Goal: Task Accomplishment & Management: Manage account settings

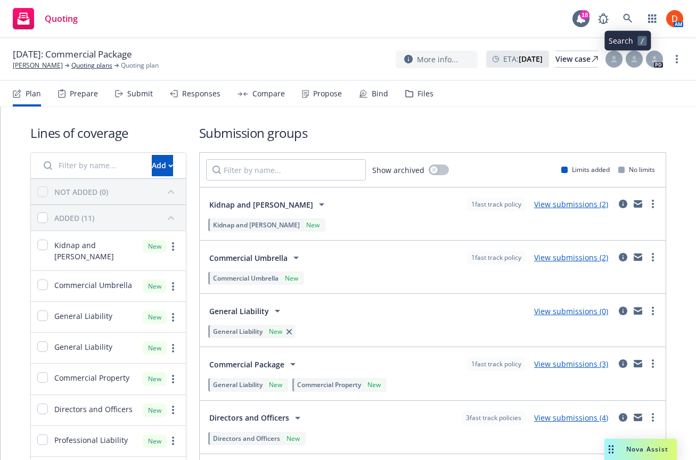
scroll to position [254, 0]
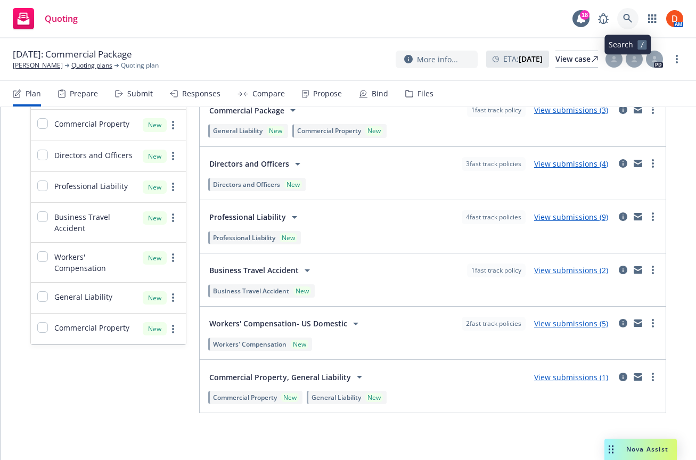
click at [632, 20] on icon at bounding box center [628, 19] width 10 height 10
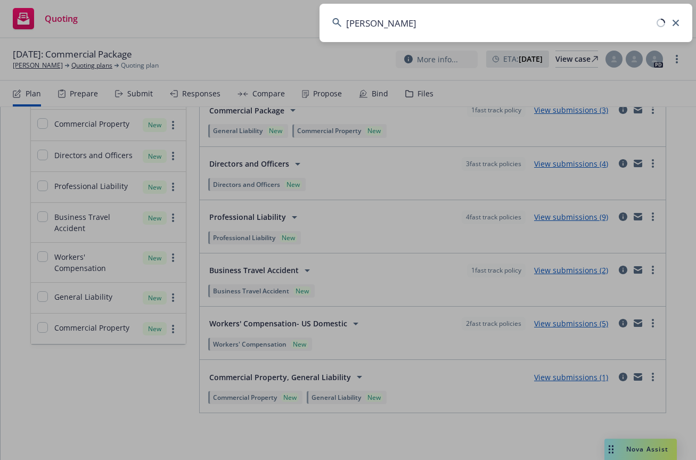
type input "[PERSON_NAME]"
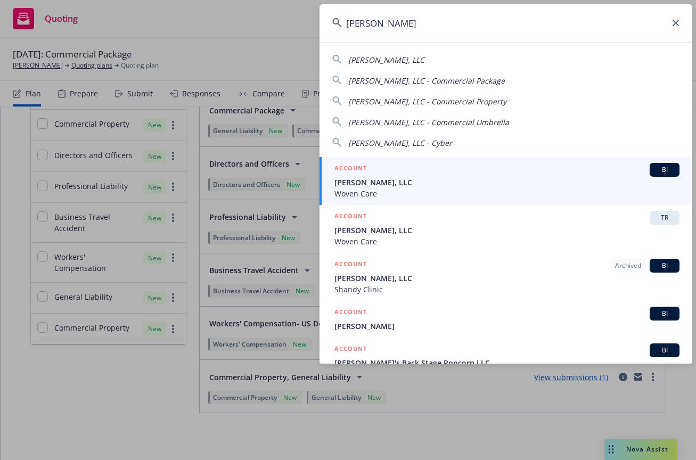
click at [450, 182] on span "[PERSON_NAME], LLC" at bounding box center [507, 182] width 345 height 11
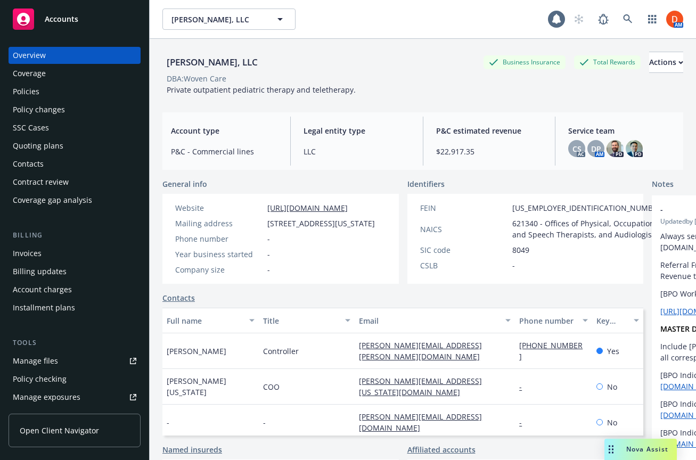
click at [82, 91] on div "Policies" at bounding box center [75, 91] width 124 height 17
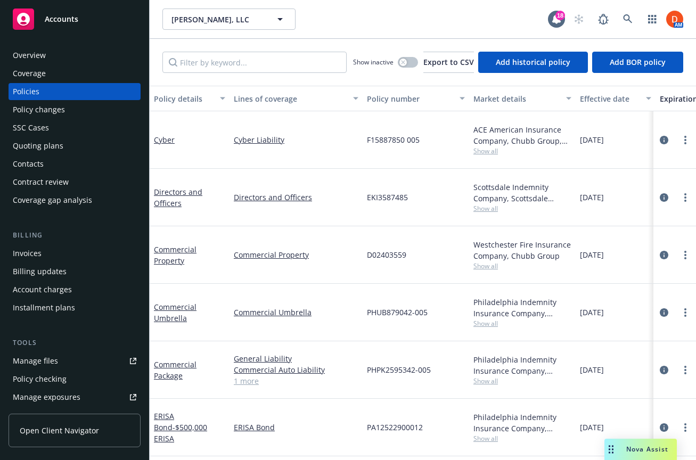
click at [490, 204] on span "Show all" at bounding box center [523, 208] width 98 height 9
click at [668, 193] on icon "circleInformation" at bounding box center [664, 197] width 9 height 9
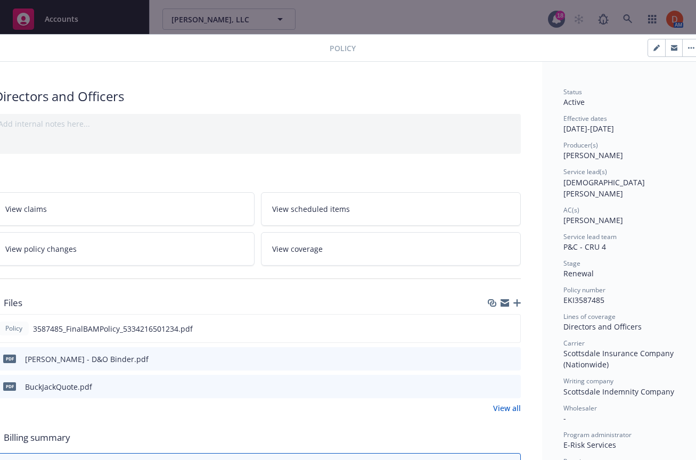
scroll to position [0, 36]
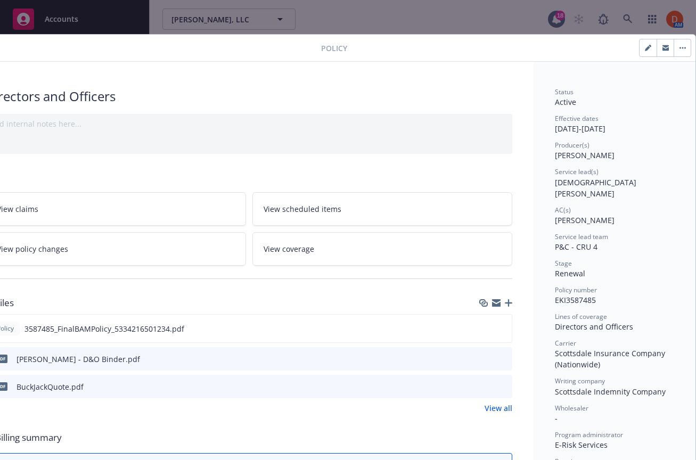
click at [649, 46] on icon "button" at bounding box center [650, 46] width 3 height 3
select select "RENEWAL"
select select "12"
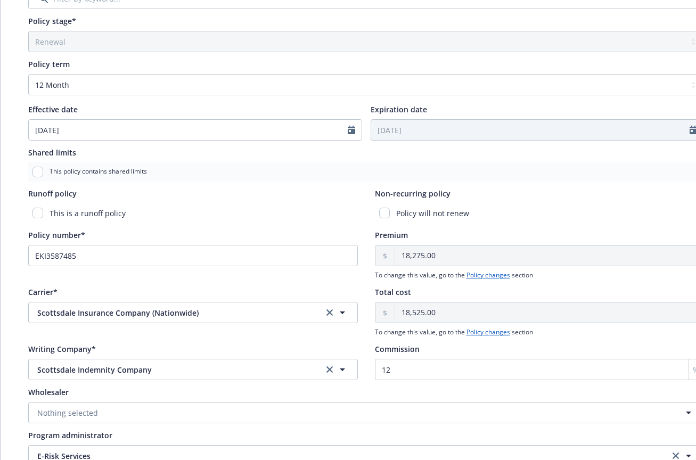
scroll to position [412, 0]
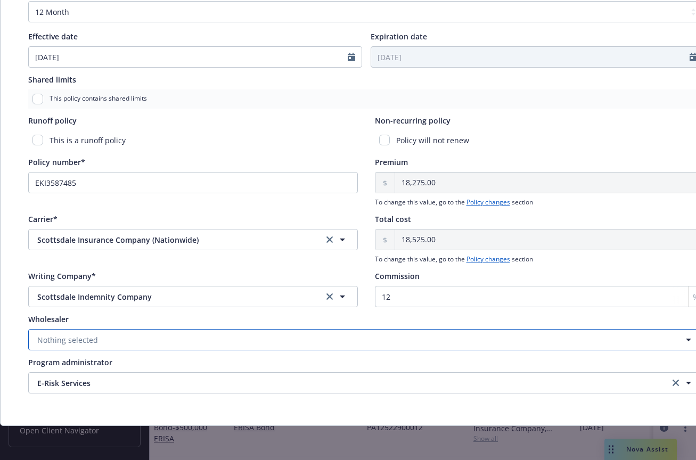
click at [170, 342] on button "Nothing selected" at bounding box center [366, 339] width 676 height 21
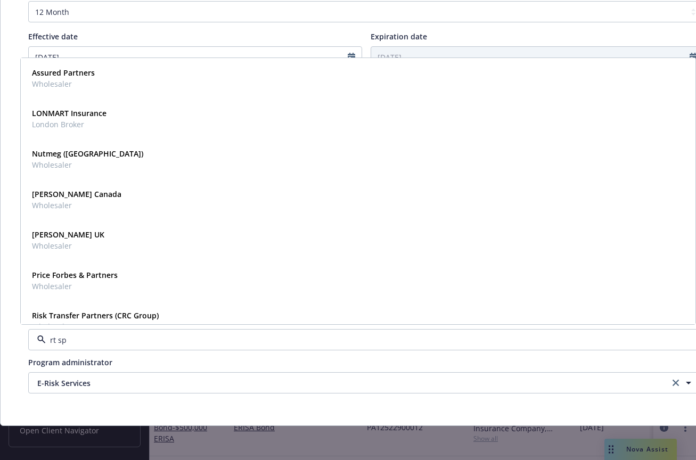
type input "rt spe"
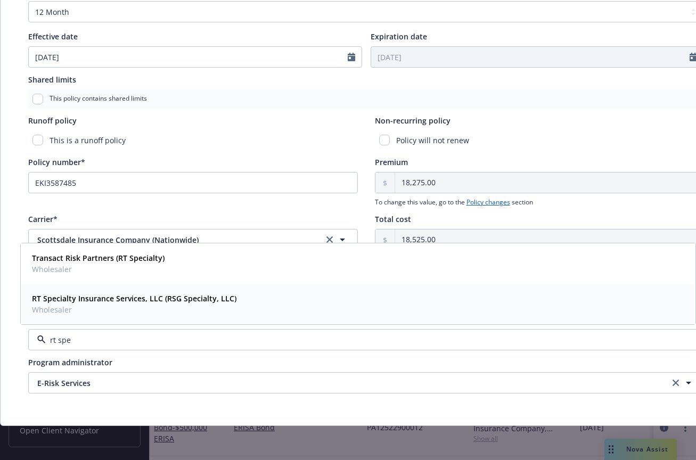
click at [133, 301] on strong "RT Specialty Insurance Services, LLC (RSG Specialty, LLC)" at bounding box center [134, 299] width 205 height 10
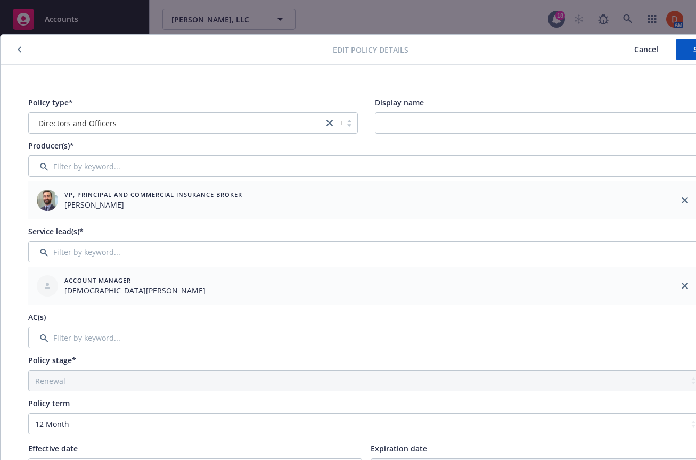
scroll to position [0, 36]
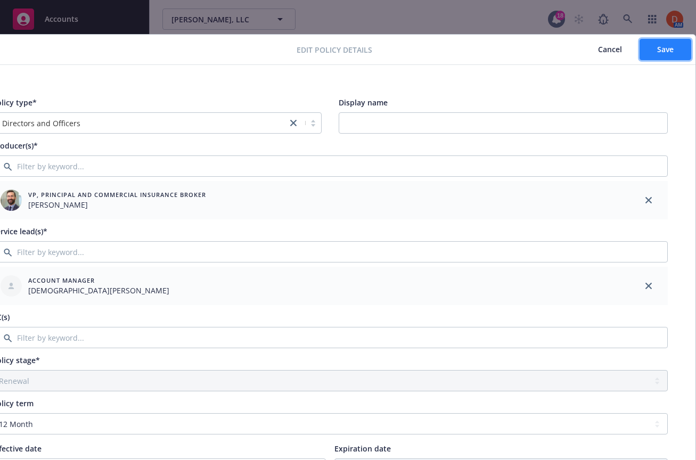
click at [657, 53] on span "Save" at bounding box center [665, 49] width 17 height 10
